Goal: Navigation & Orientation: Find specific page/section

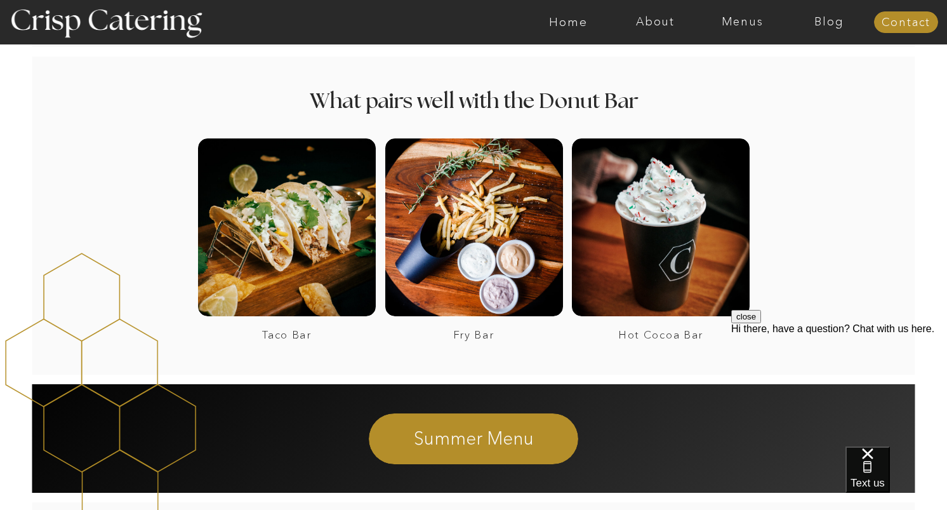
scroll to position [1243, 0]
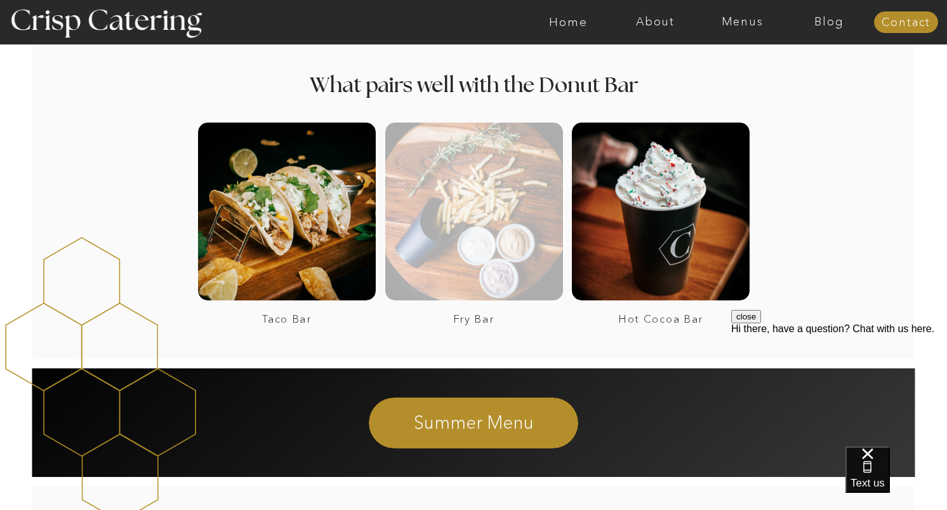
click at [467, 212] on div at bounding box center [474, 212] width 178 height 178
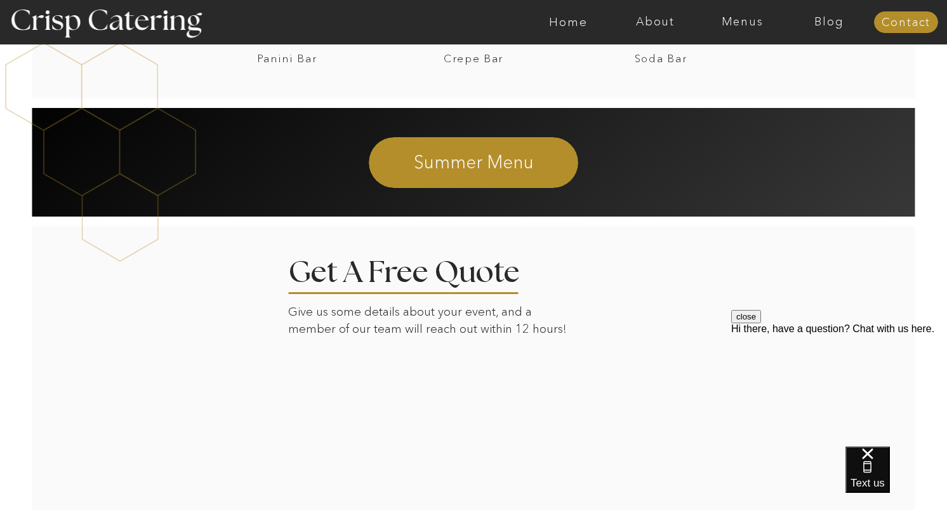
scroll to position [1761, 0]
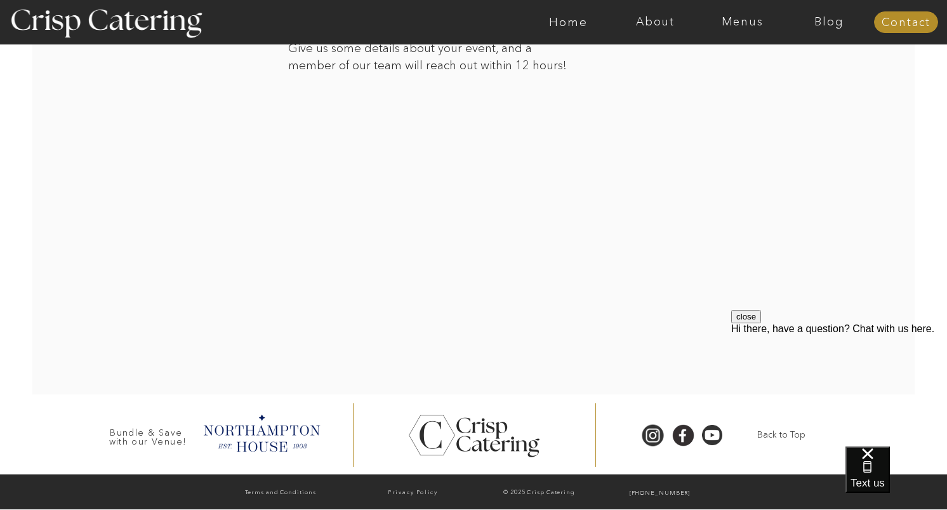
click at [914, 309] on div at bounding box center [474, 177] width 884 height 433
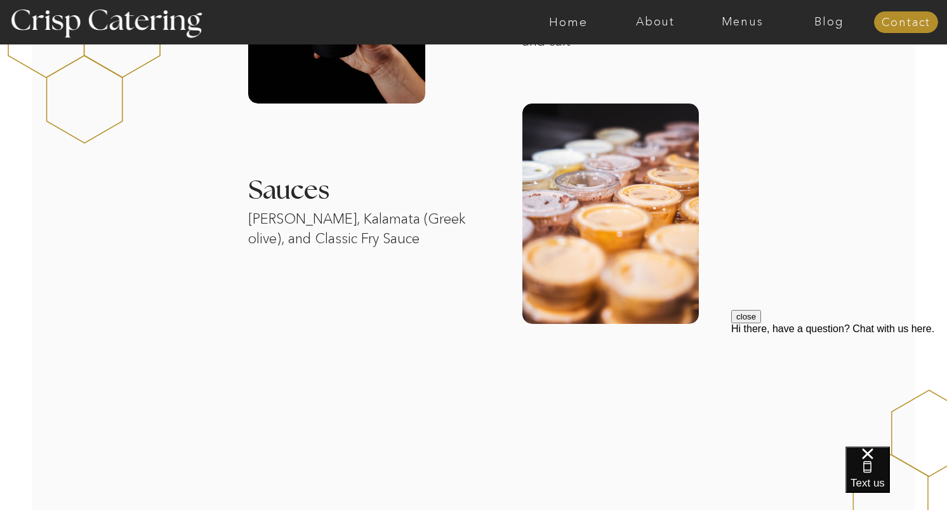
scroll to position [0, 0]
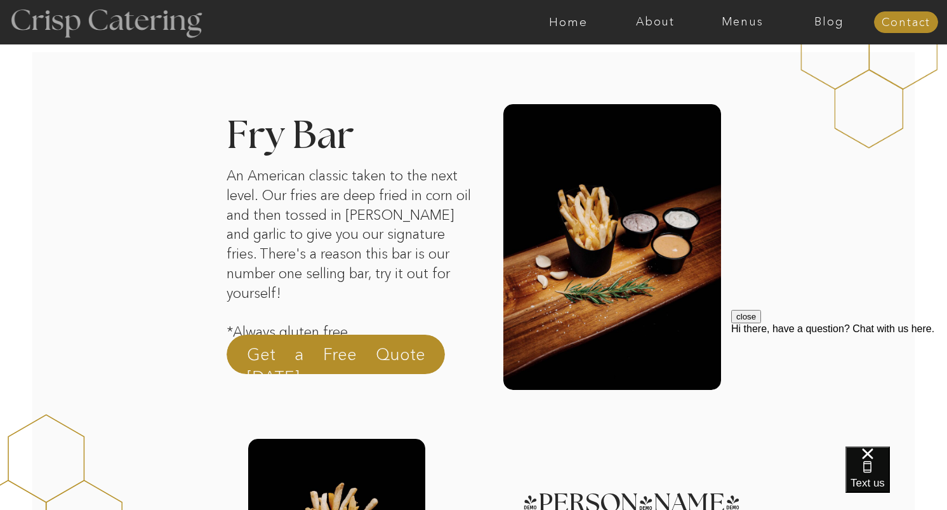
click at [130, 25] on div at bounding box center [105, 22] width 233 height 119
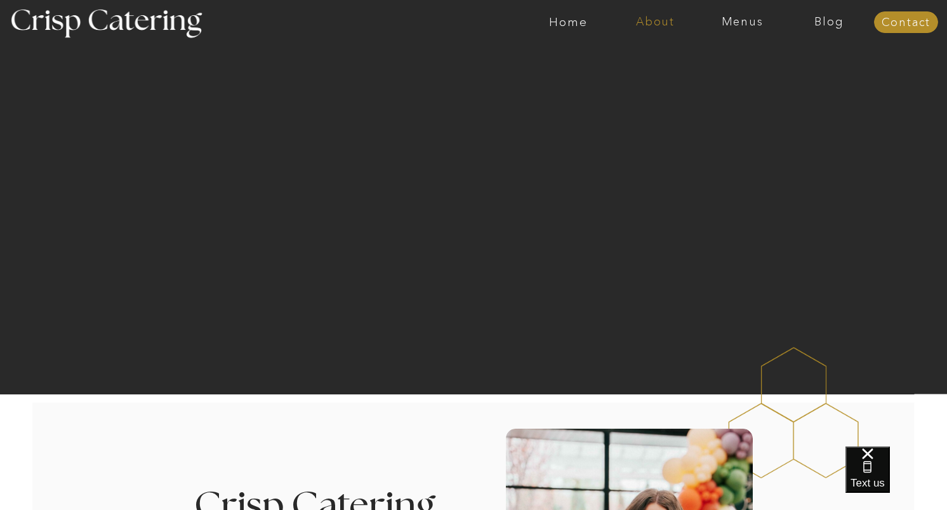
click at [661, 18] on nav "About" at bounding box center [655, 22] width 87 height 13
click at [647, 61] on nav "About Crisp" at bounding box center [659, 59] width 73 height 12
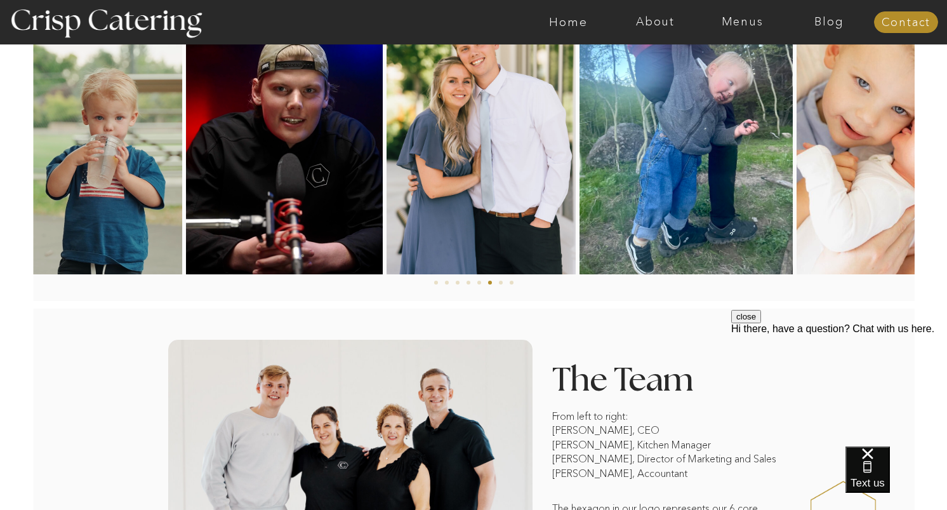
scroll to position [954, 0]
